Goal: Check status: Check status

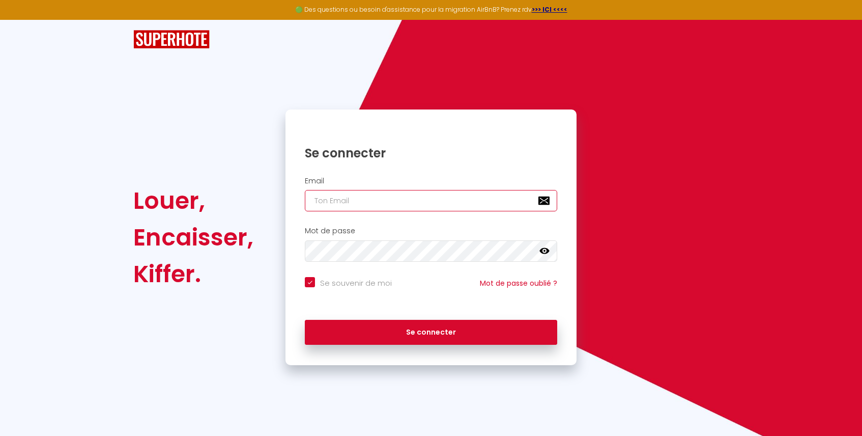
click at [408, 210] on input "email" at bounding box center [431, 200] width 252 height 21
type input "[EMAIL_ADDRESS][DOMAIN_NAME]"
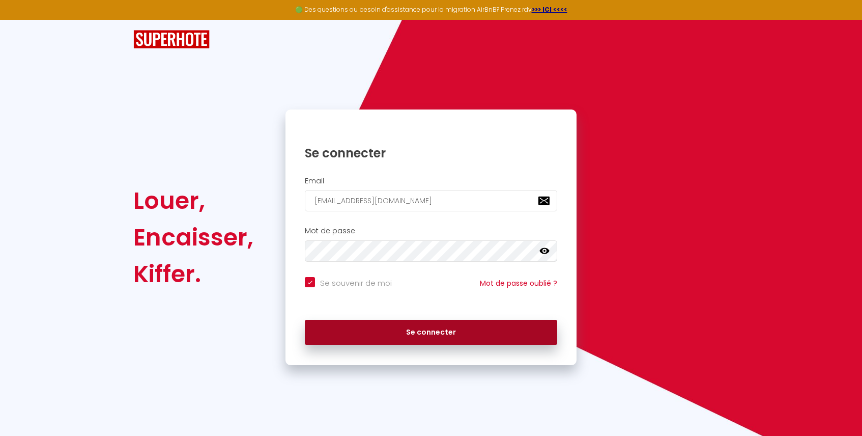
click at [393, 332] on button "Se connecter" at bounding box center [431, 332] width 252 height 25
checkbox input "true"
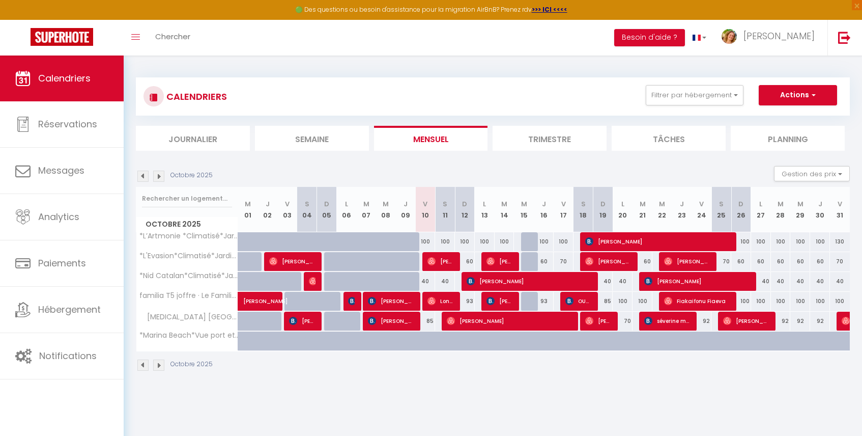
click at [512, 140] on li "Trimestre" at bounding box center [550, 138] width 114 height 25
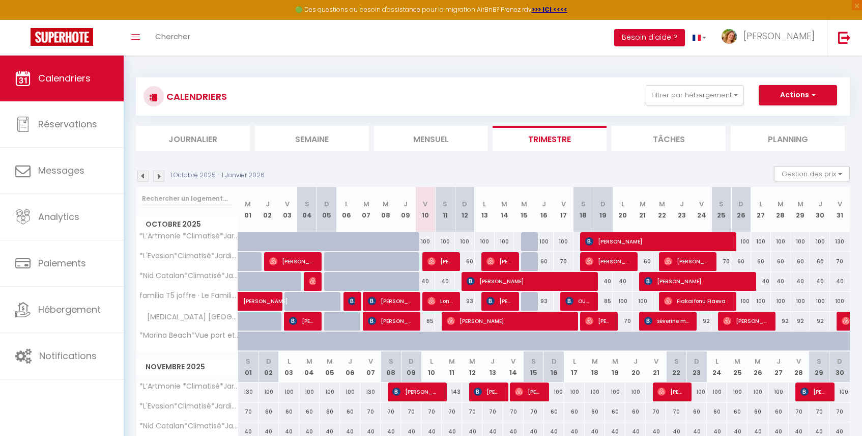
click at [146, 177] on img at bounding box center [142, 175] width 11 height 11
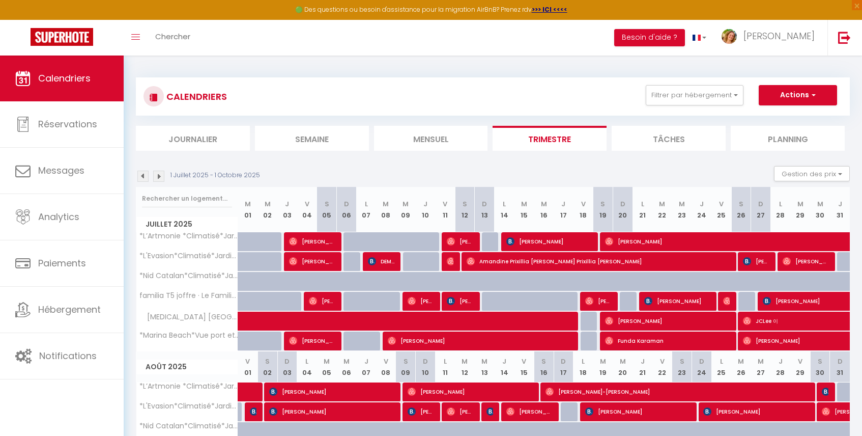
click at [146, 177] on img at bounding box center [142, 175] width 11 height 11
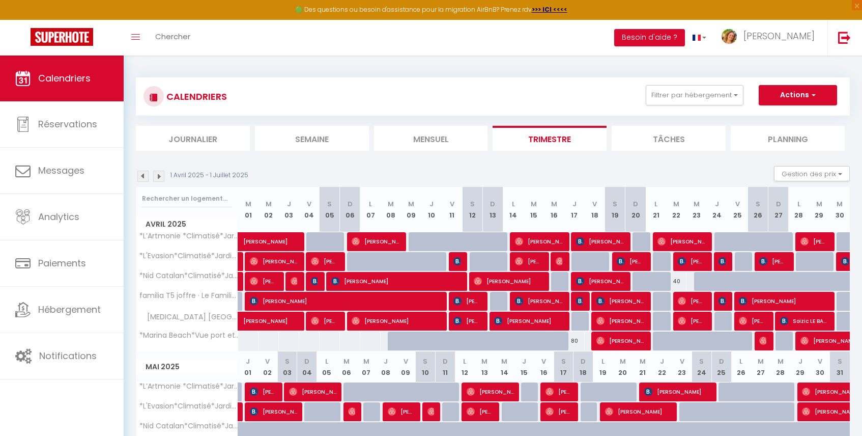
click at [146, 177] on img at bounding box center [142, 175] width 11 height 11
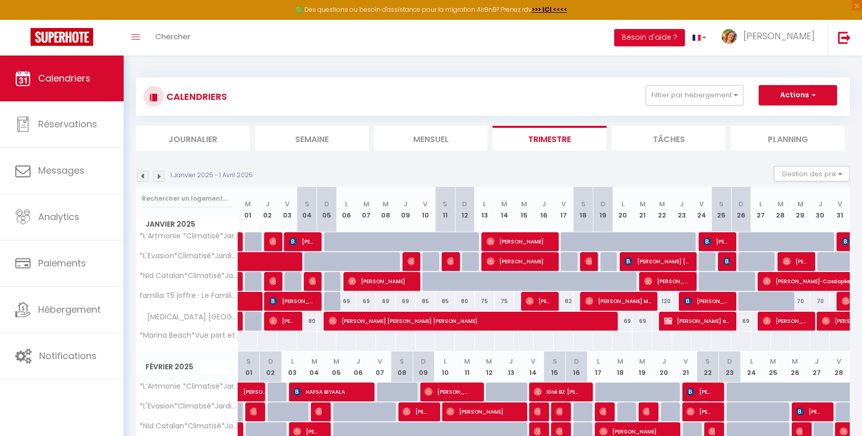
click at [146, 177] on img at bounding box center [142, 175] width 11 height 11
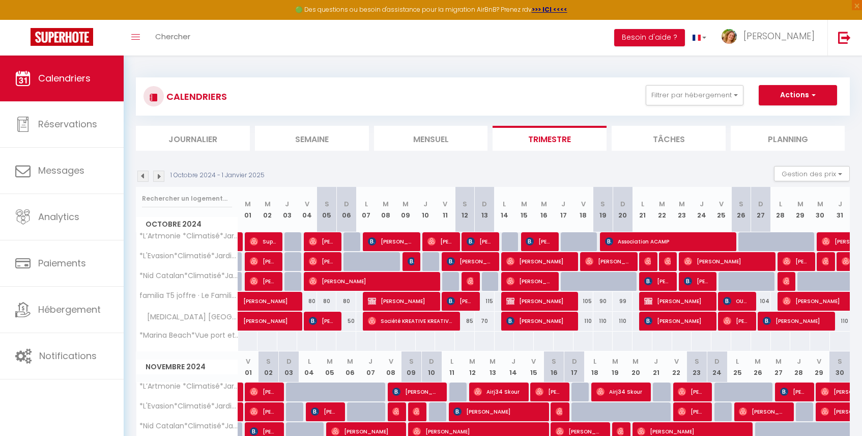
click at [162, 176] on img at bounding box center [158, 175] width 11 height 11
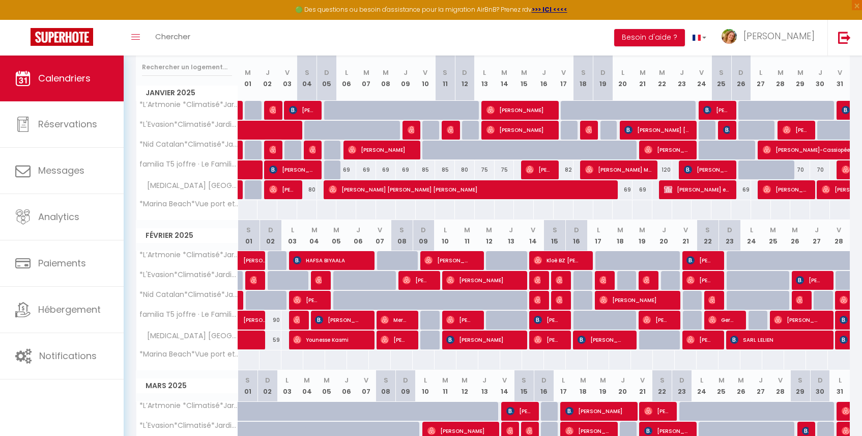
scroll to position [129, 0]
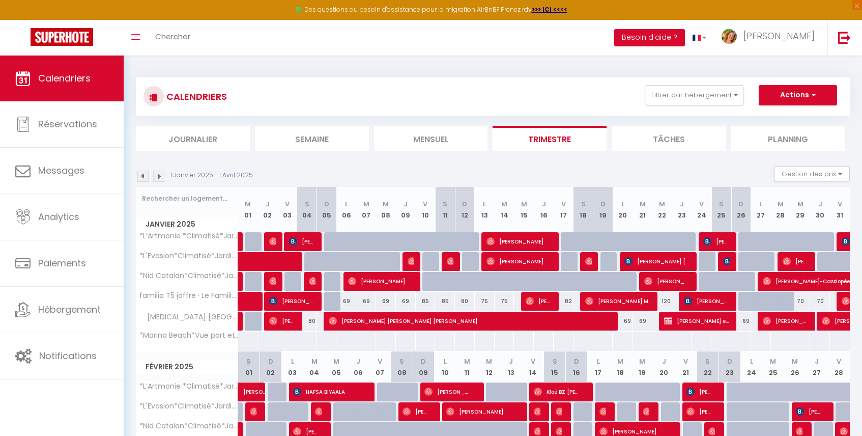
click at [161, 174] on img at bounding box center [158, 175] width 11 height 11
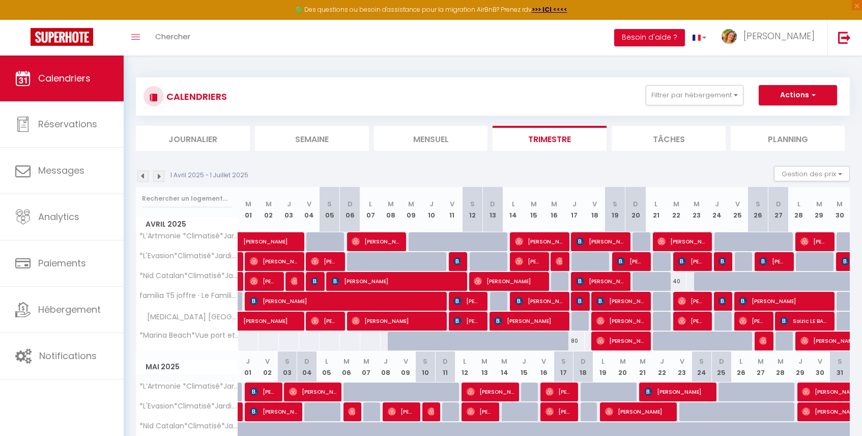
click at [160, 175] on img at bounding box center [158, 175] width 11 height 11
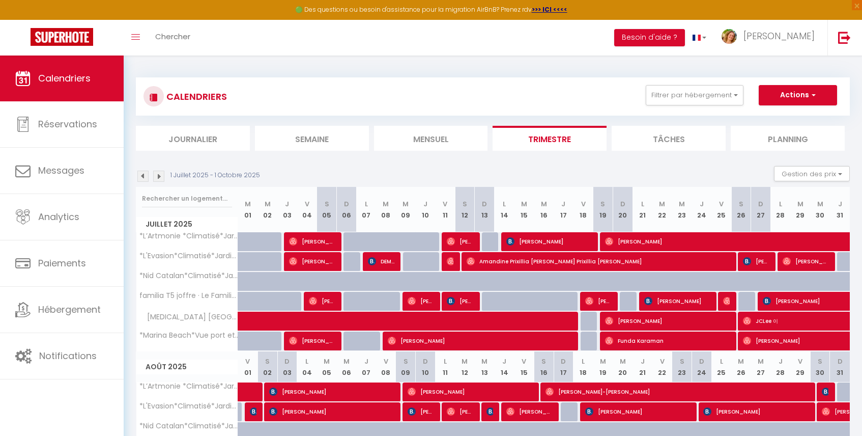
click at [161, 176] on img at bounding box center [158, 175] width 11 height 11
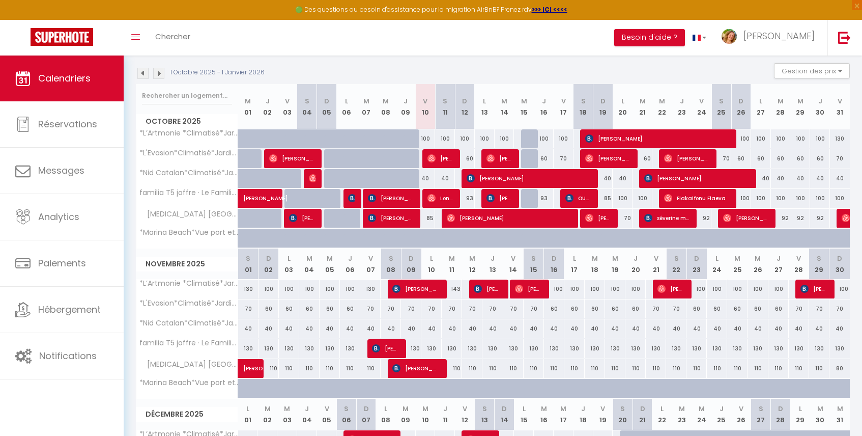
scroll to position [117, 0]
